Goal: Task Accomplishment & Management: Manage account settings

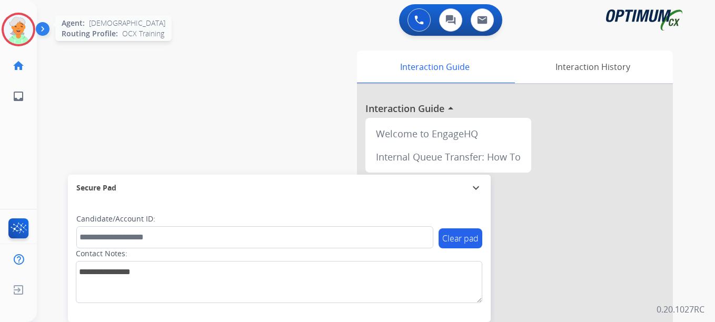
click at [14, 36] on img at bounding box center [18, 29] width 29 height 29
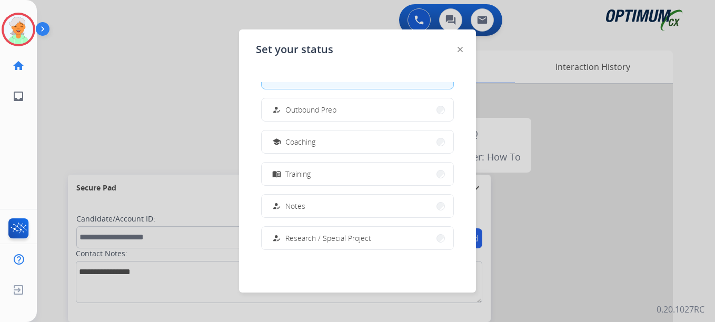
scroll to position [263, 0]
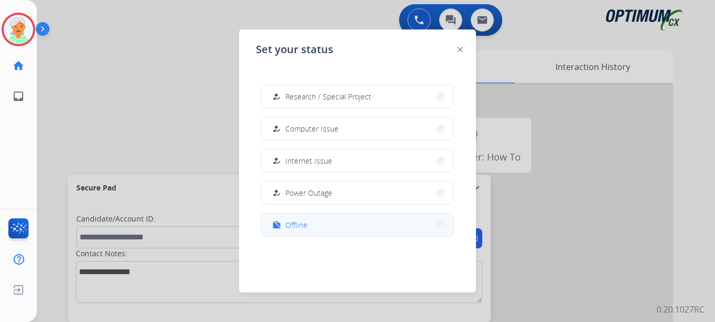
click at [318, 226] on button "work_off Offline" at bounding box center [358, 225] width 192 height 23
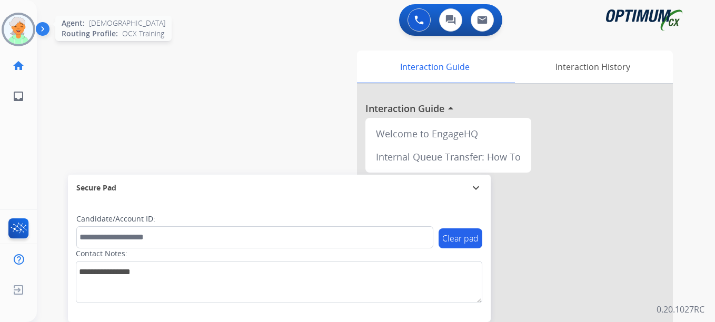
click at [17, 37] on img at bounding box center [18, 29] width 29 height 29
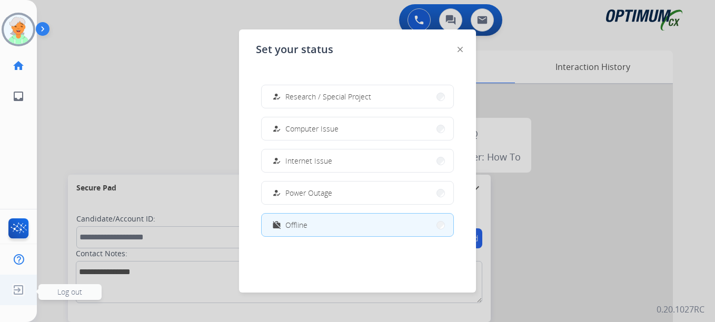
click at [11, 292] on img at bounding box center [18, 290] width 19 height 20
click at [65, 293] on span "Log out" at bounding box center [69, 292] width 25 height 10
